Goal: Task Accomplishment & Management: Use online tool/utility

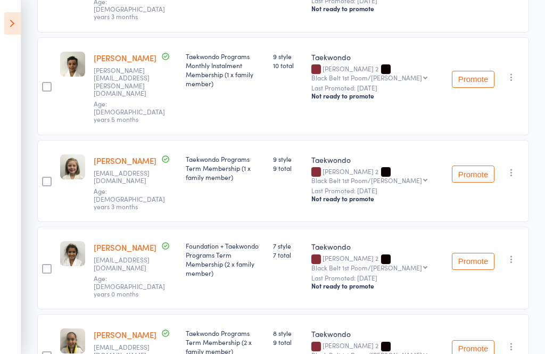
click at [13, 26] on icon at bounding box center [12, 23] width 16 height 22
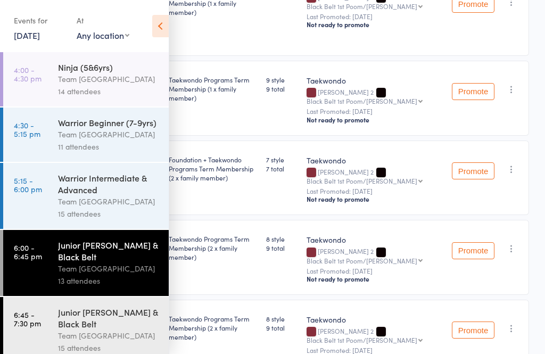
click at [93, 306] on div "Junior [PERSON_NAME] & Black Belt" at bounding box center [109, 317] width 102 height 23
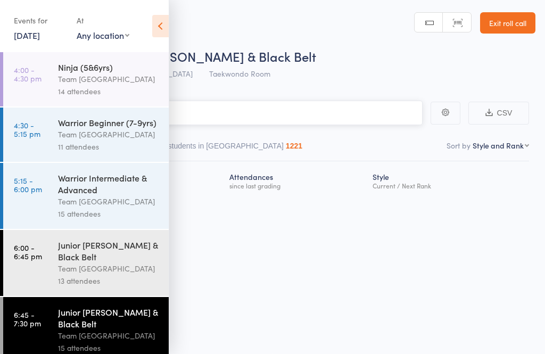
scroll to position [1, 0]
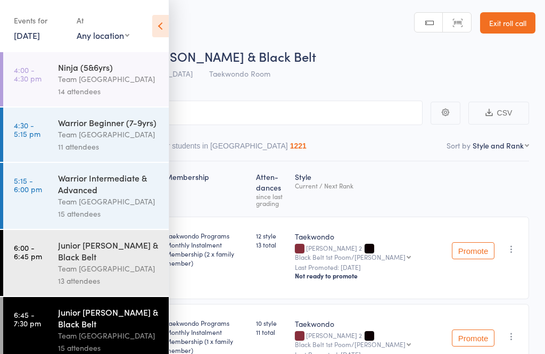
click at [161, 27] on icon at bounding box center [160, 26] width 16 height 22
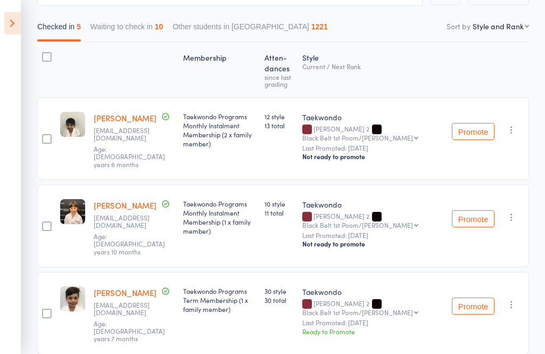
scroll to position [0, 0]
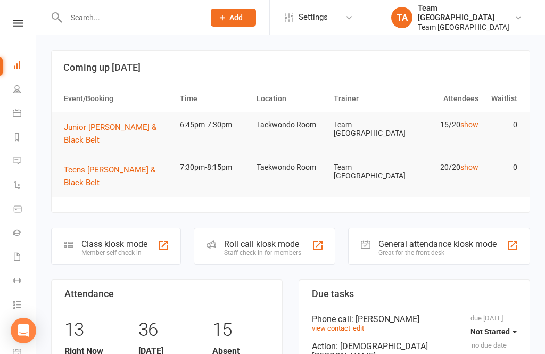
click at [22, 24] on icon at bounding box center [18, 23] width 10 height 7
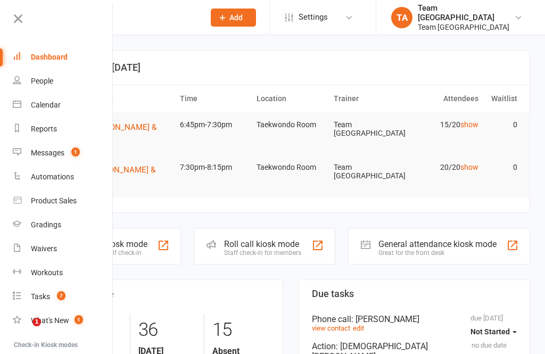
click at [62, 102] on link "Calendar" at bounding box center [63, 105] width 101 height 24
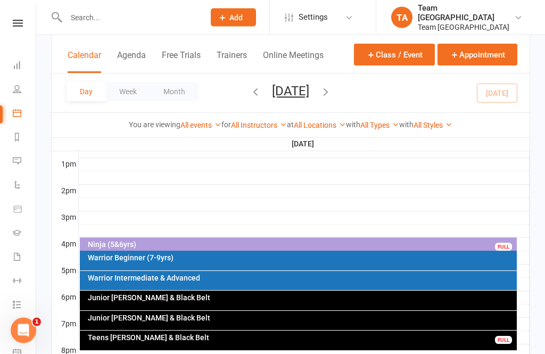
scroll to position [413, 0]
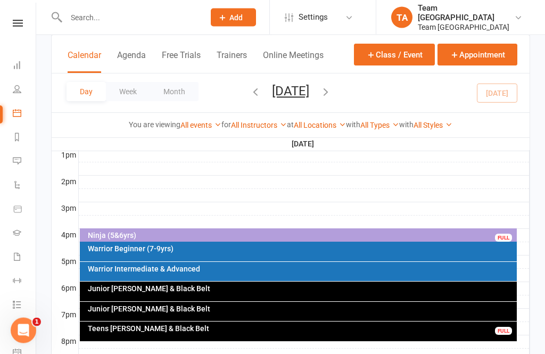
click at [241, 310] on div "Junior [PERSON_NAME] & Black Belt" at bounding box center [301, 308] width 428 height 7
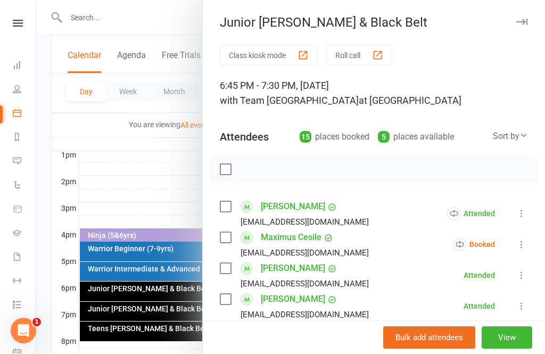
scroll to position [45, 0]
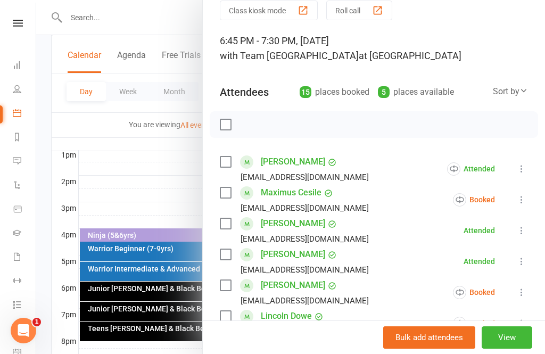
click at [511, 348] on button "View" at bounding box center [506, 337] width 51 height 22
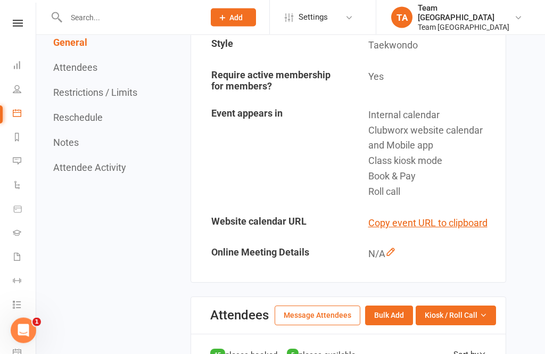
scroll to position [322, 0]
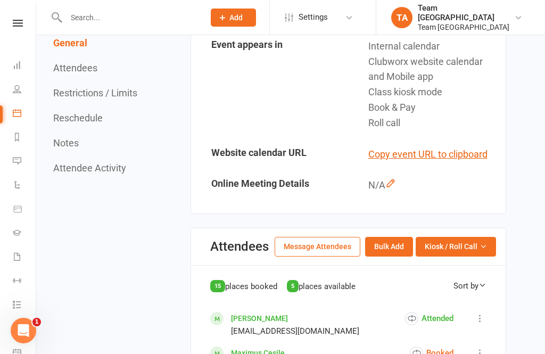
click at [476, 248] on span "Kiosk / Roll Call" at bounding box center [450, 246] width 53 height 12
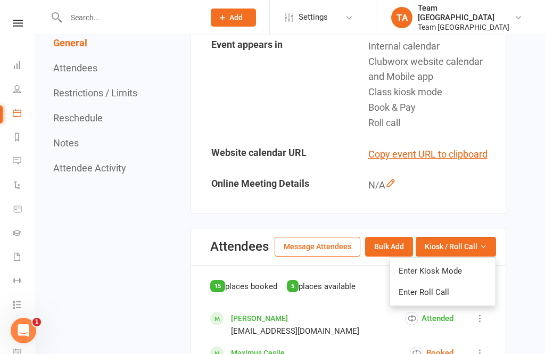
click at [439, 287] on link "Enter Roll Call" at bounding box center [442, 291] width 105 height 21
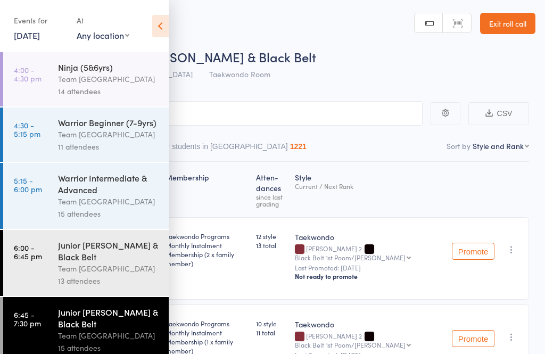
click at [120, 329] on div "Junior [PERSON_NAME] & Black Belt" at bounding box center [109, 317] width 102 height 23
click at [167, 27] on icon at bounding box center [160, 26] width 16 height 22
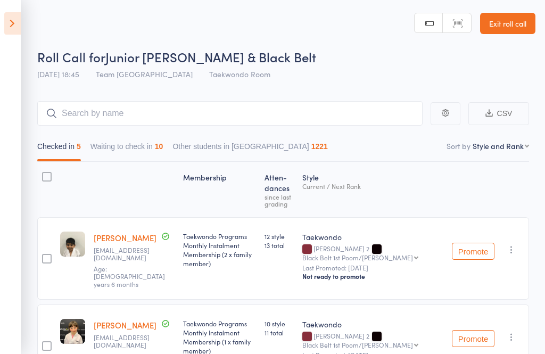
click at [135, 149] on button "Waiting to check in 10" at bounding box center [126, 149] width 73 height 24
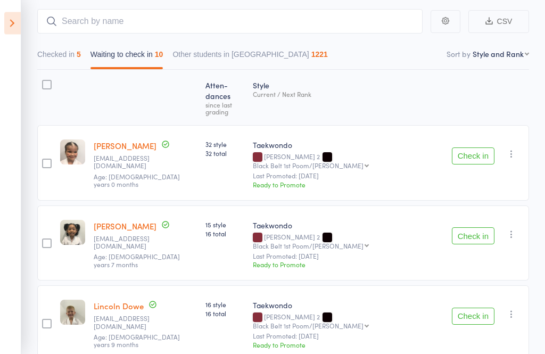
scroll to position [92, 0]
click at [516, 148] on icon "button" at bounding box center [511, 153] width 11 height 11
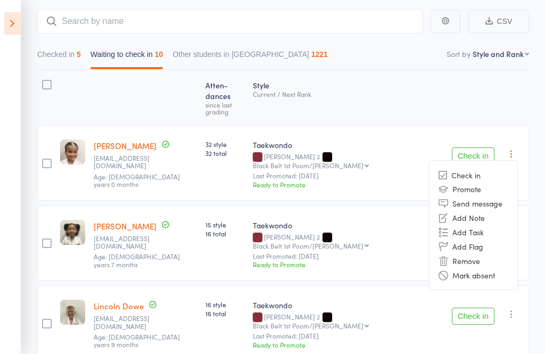
click at [500, 268] on li "Mark absent" at bounding box center [473, 275] width 88 height 14
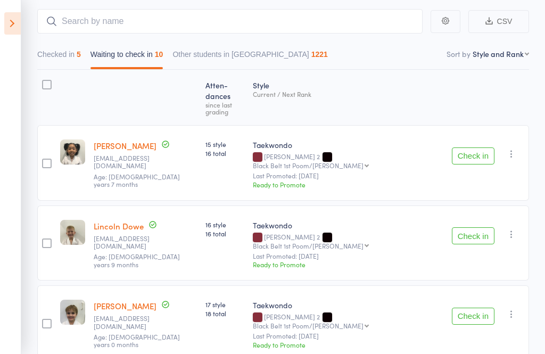
click at [518, 147] on button "button" at bounding box center [511, 153] width 13 height 13
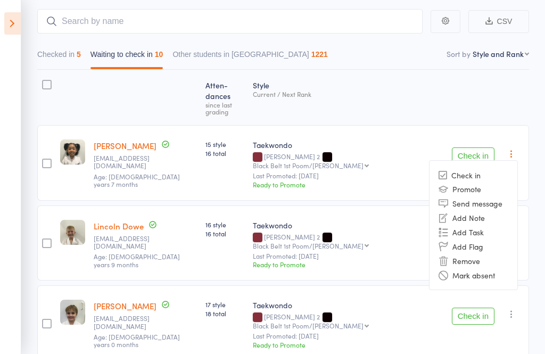
click at [501, 268] on li "Mark absent" at bounding box center [473, 275] width 88 height 14
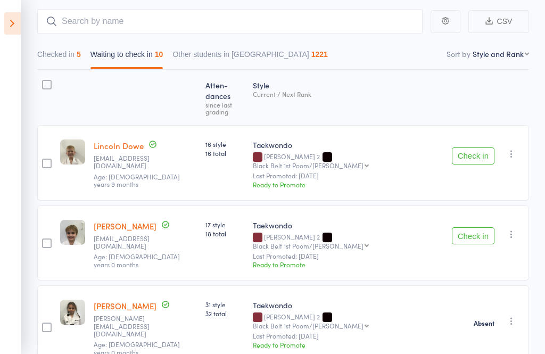
click at [516, 148] on icon "button" at bounding box center [511, 153] width 11 height 11
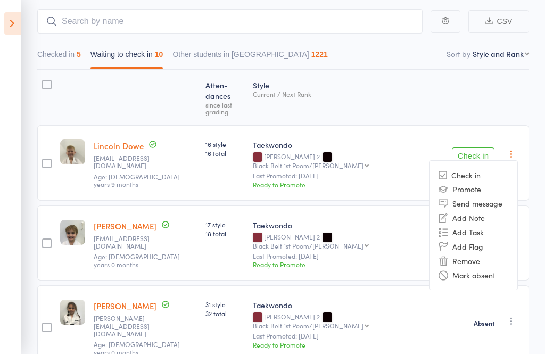
click at [494, 268] on li "Mark absent" at bounding box center [473, 275] width 88 height 14
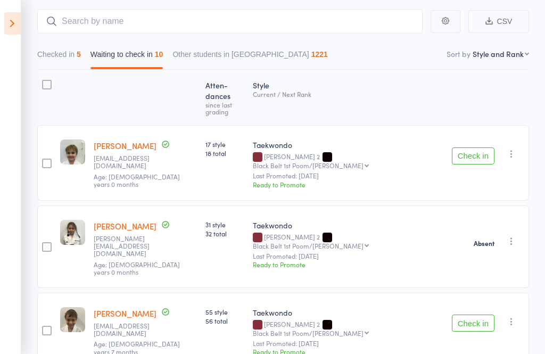
click at [479, 147] on button "Check in" at bounding box center [473, 155] width 43 height 17
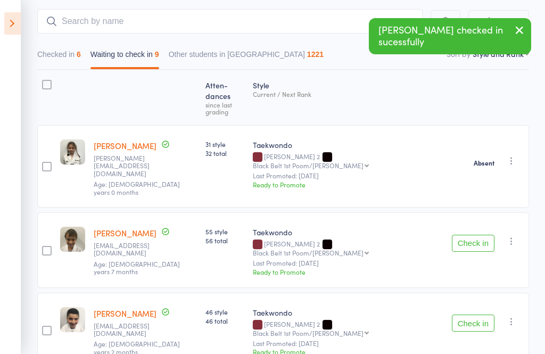
click at [478, 235] on button "Check in" at bounding box center [473, 243] width 43 height 17
click at [473, 235] on button "Check in" at bounding box center [473, 243] width 43 height 17
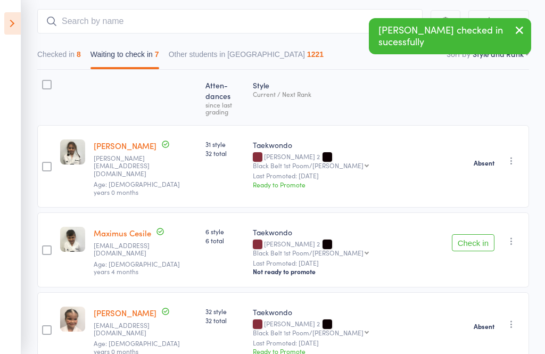
click at [473, 234] on button "Check in" at bounding box center [473, 242] width 43 height 17
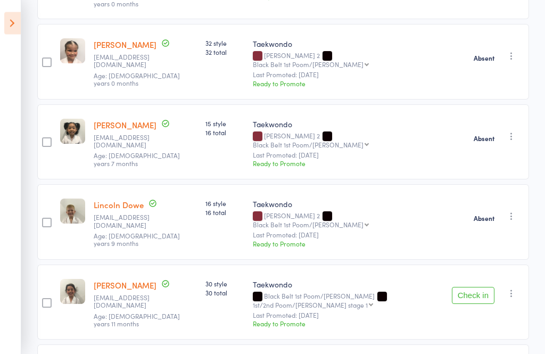
scroll to position [293, 0]
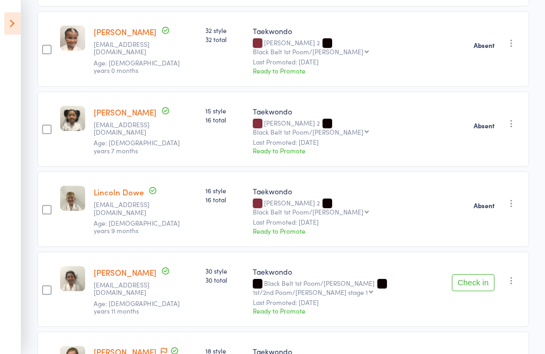
click at [474, 274] on button "Check in" at bounding box center [473, 282] width 43 height 17
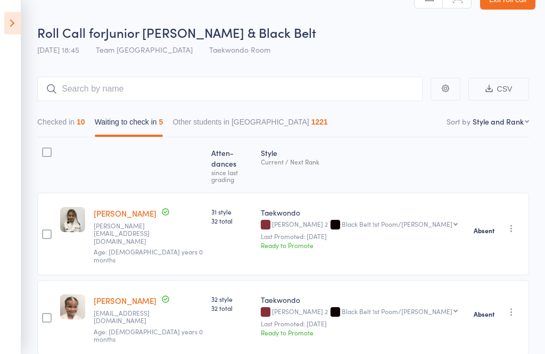
scroll to position [0, 0]
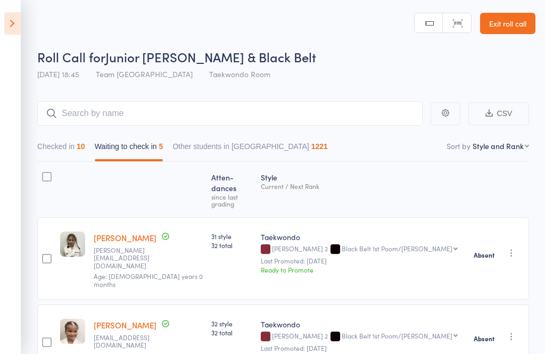
click at [506, 13] on link "Exit roll call" at bounding box center [507, 23] width 55 height 21
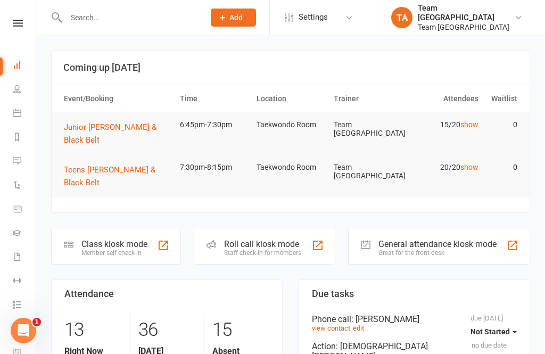
click at [20, 21] on icon at bounding box center [18, 23] width 10 height 7
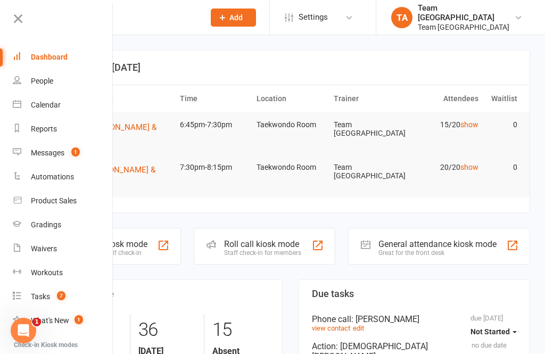
click at [61, 110] on link "Calendar" at bounding box center [63, 105] width 101 height 24
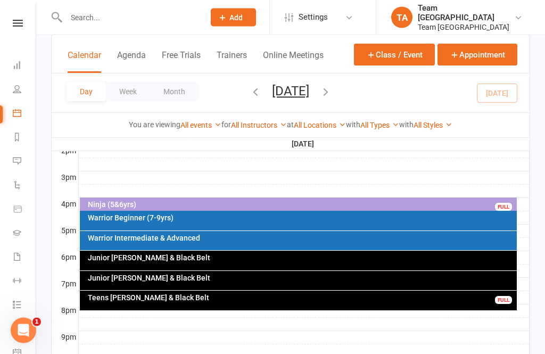
scroll to position [447, 0]
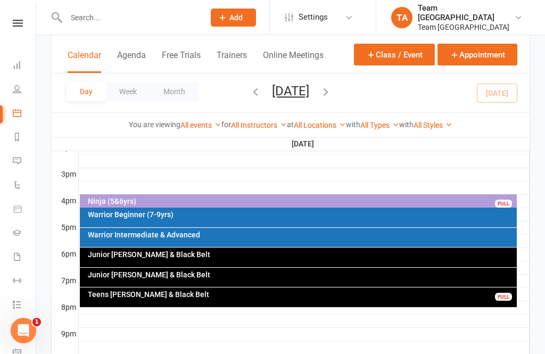
click at [278, 300] on div "Teens [PERSON_NAME] & Black Belt FULL" at bounding box center [298, 297] width 437 height 20
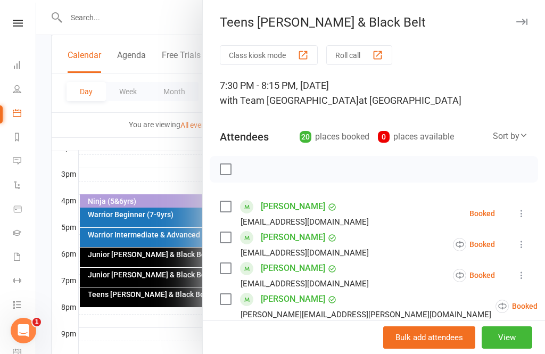
click at [181, 339] on div at bounding box center [290, 177] width 508 height 354
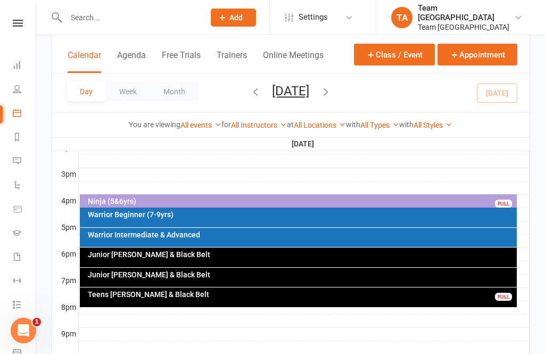
click at [176, 298] on div "Teens [PERSON_NAME] & Black Belt FULL" at bounding box center [298, 297] width 437 height 20
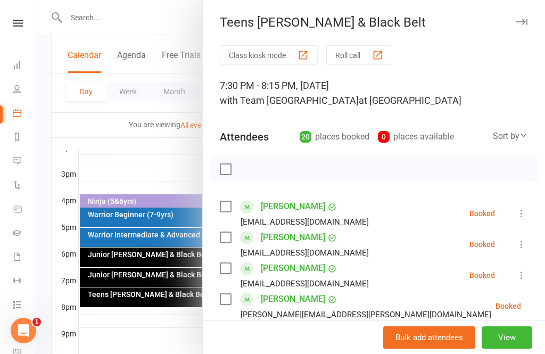
click at [155, 156] on div at bounding box center [290, 177] width 508 height 354
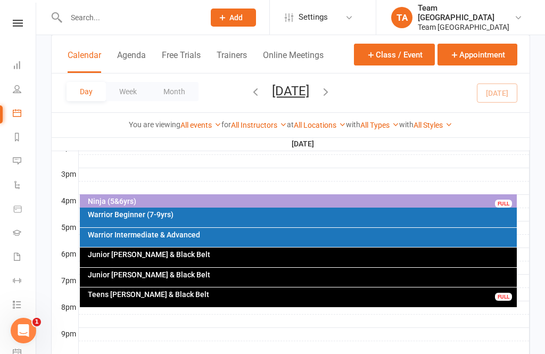
click at [168, 274] on div "Junior [PERSON_NAME] & Black Belt" at bounding box center [301, 274] width 428 height 7
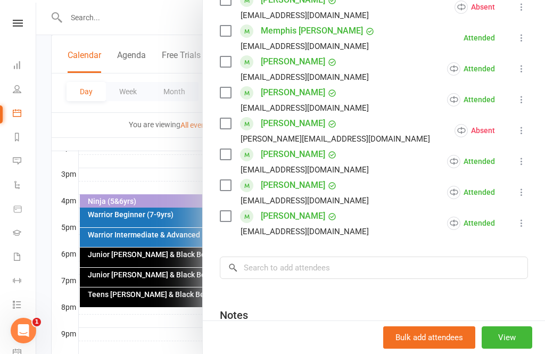
scroll to position [423, 0]
click at [514, 348] on button "View" at bounding box center [506, 337] width 51 height 22
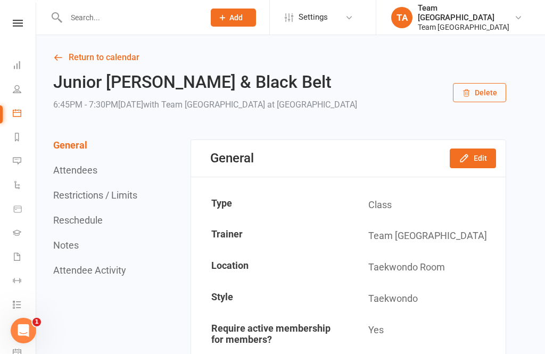
click at [107, 20] on input "text" at bounding box center [130, 17] width 134 height 15
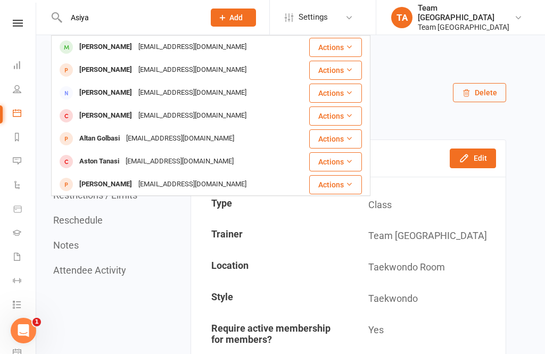
type input "Asiya"
click at [122, 44] on div "[PERSON_NAME]" at bounding box center [105, 46] width 59 height 15
